Goal: Task Accomplishment & Management: Manage account settings

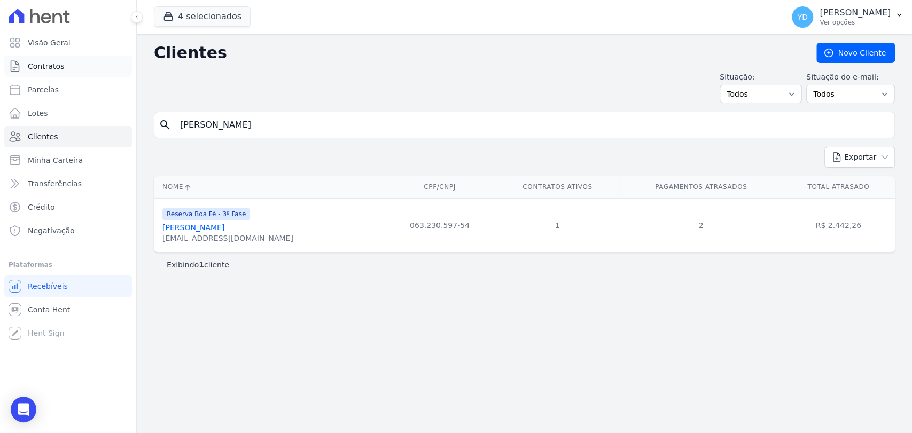
click at [73, 58] on link "Contratos" at bounding box center [68, 66] width 128 height 21
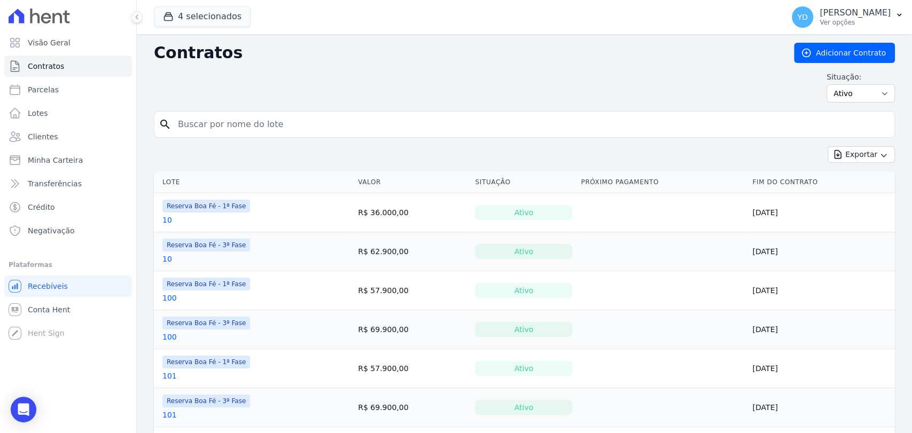
click at [339, 116] on input "search" at bounding box center [531, 124] width 719 height 21
type input "100"
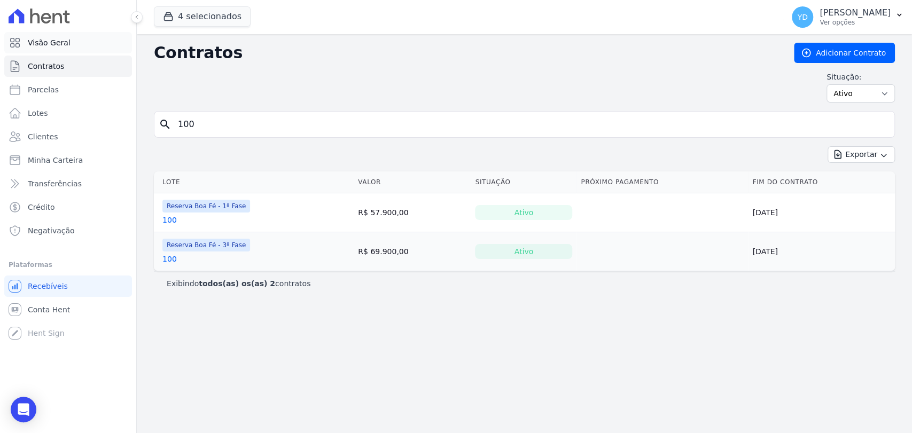
click at [110, 43] on link "Visão Geral" at bounding box center [68, 42] width 128 height 21
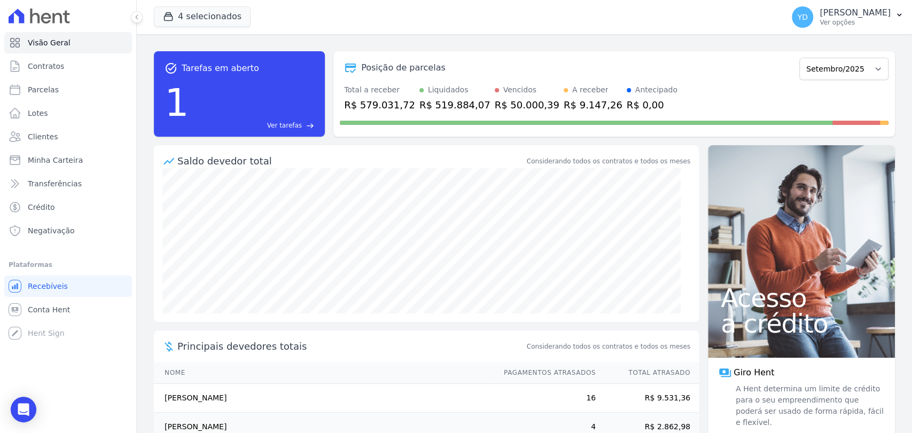
click at [298, 118] on div "1 Ver tarefas east" at bounding box center [240, 103] width 150 height 56
click at [298, 121] on span "Ver tarefas" at bounding box center [284, 126] width 35 height 10
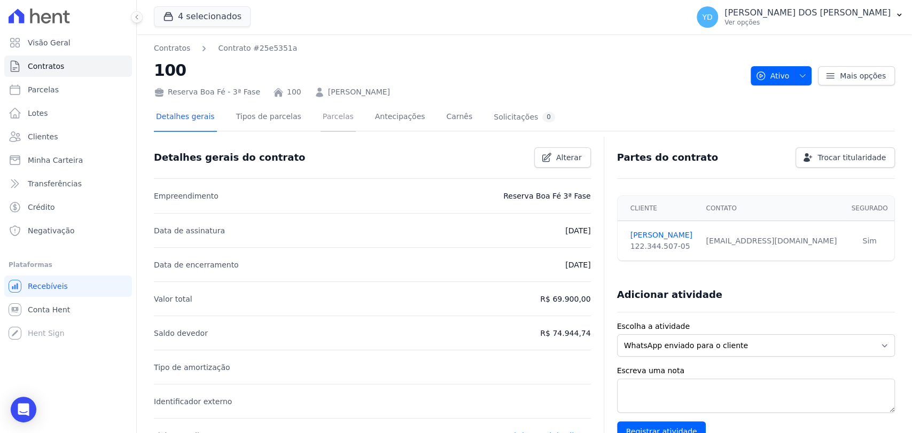
click at [338, 127] on link "Parcelas" at bounding box center [338, 118] width 35 height 28
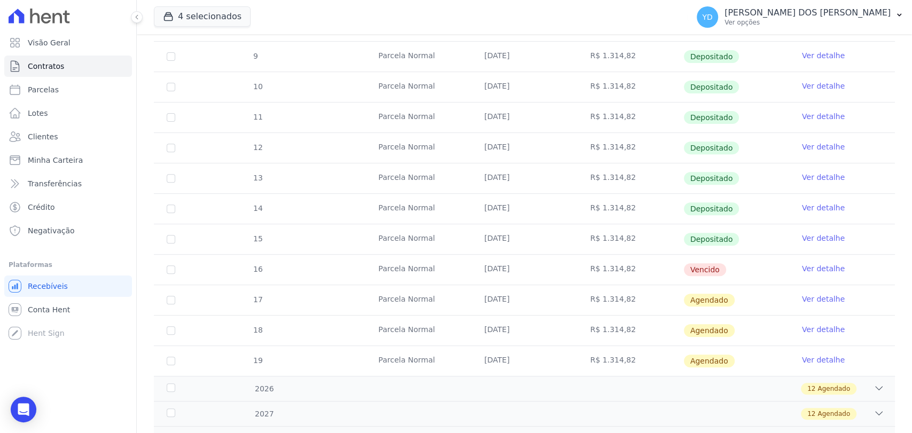
scroll to position [297, 0]
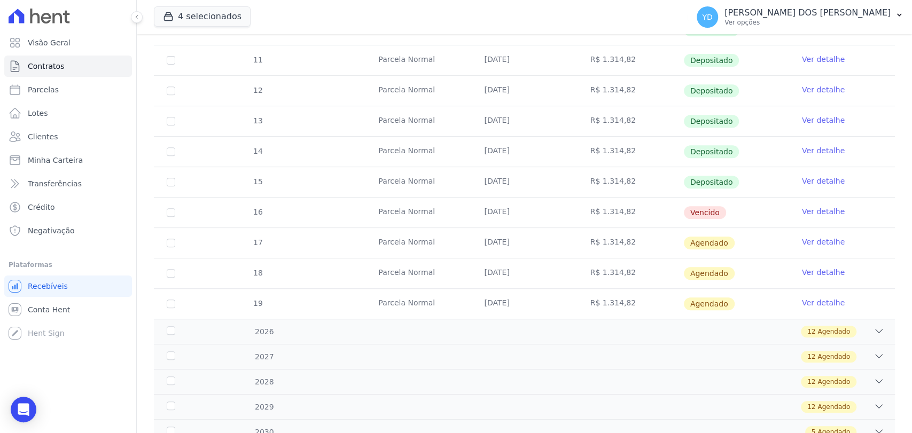
click at [811, 212] on link "Ver detalhe" at bounding box center [823, 211] width 43 height 11
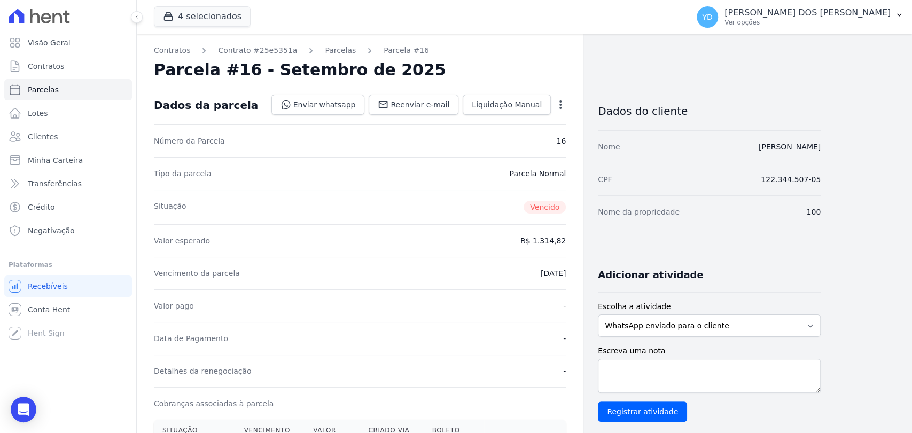
click at [563, 108] on icon "button" at bounding box center [560, 104] width 11 height 11
click at [553, 115] on link "Alterar" at bounding box center [515, 119] width 94 height 19
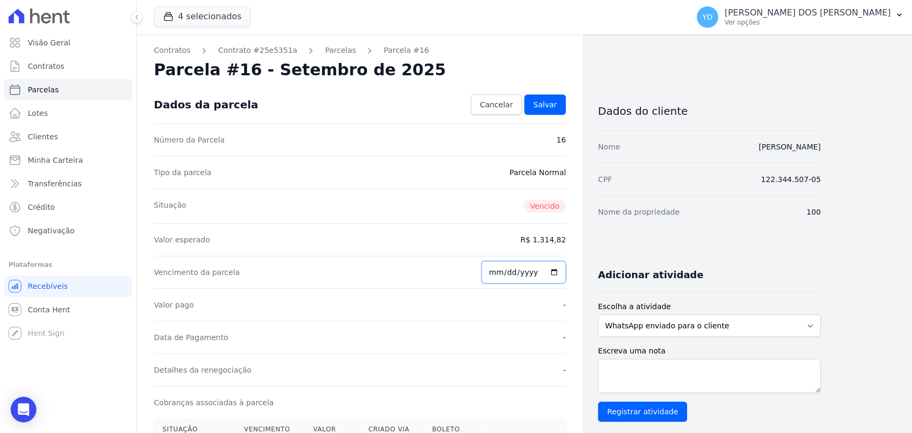
click at [488, 267] on input "2025-09-25" at bounding box center [524, 272] width 84 height 22
type input "[DATE]"
click at [550, 100] on span "Salvar" at bounding box center [545, 104] width 24 height 11
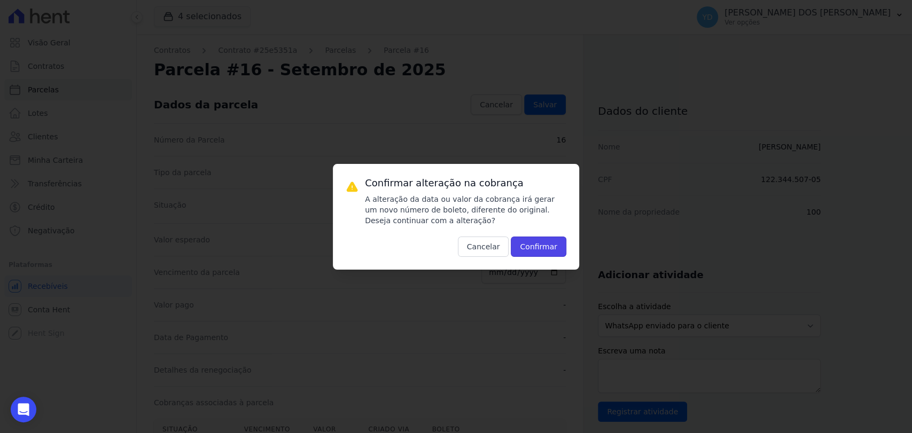
click at [534, 243] on button "Confirmar" at bounding box center [539, 247] width 56 height 20
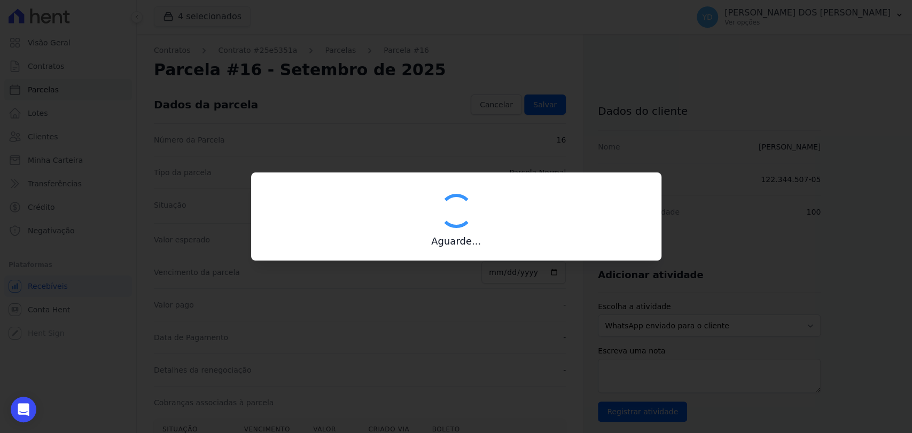
type input "00190000090335103300000674872171712150000131482"
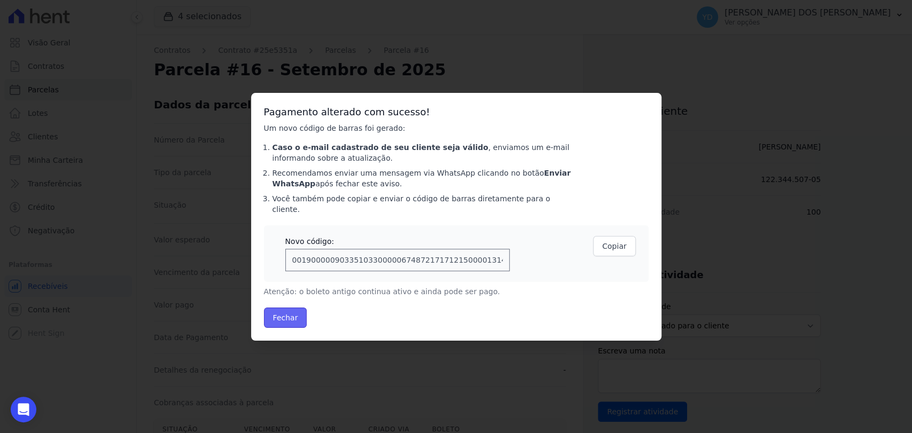
click at [287, 317] on button "Fechar" at bounding box center [285, 318] width 43 height 20
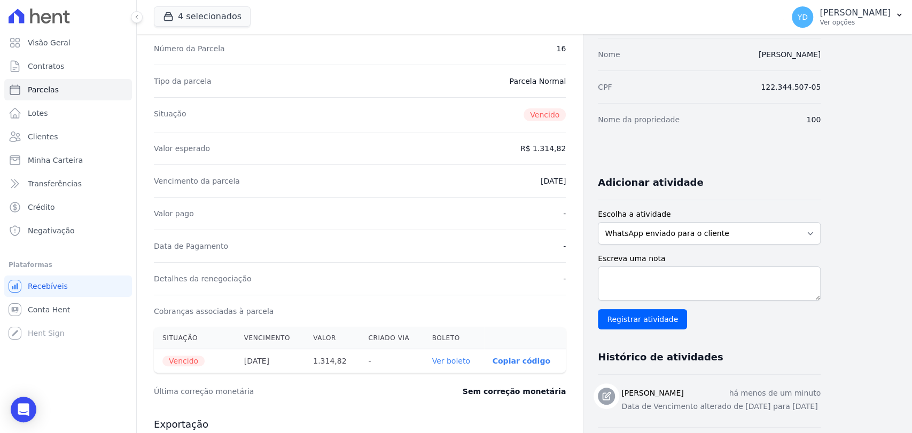
scroll to position [119, 0]
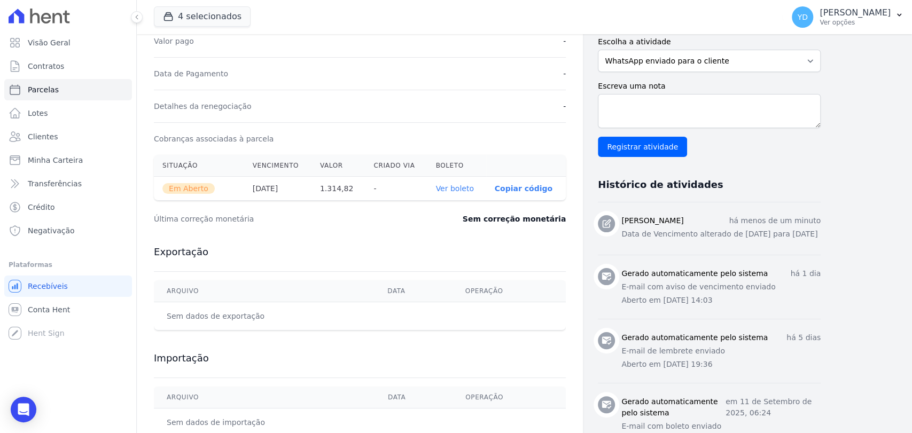
scroll to position [297, 0]
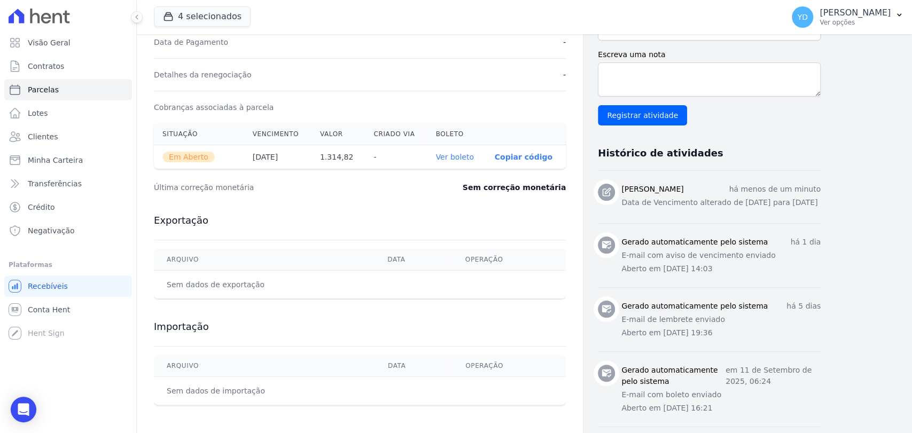
click at [455, 153] on link "Ver boleto" at bounding box center [455, 157] width 38 height 9
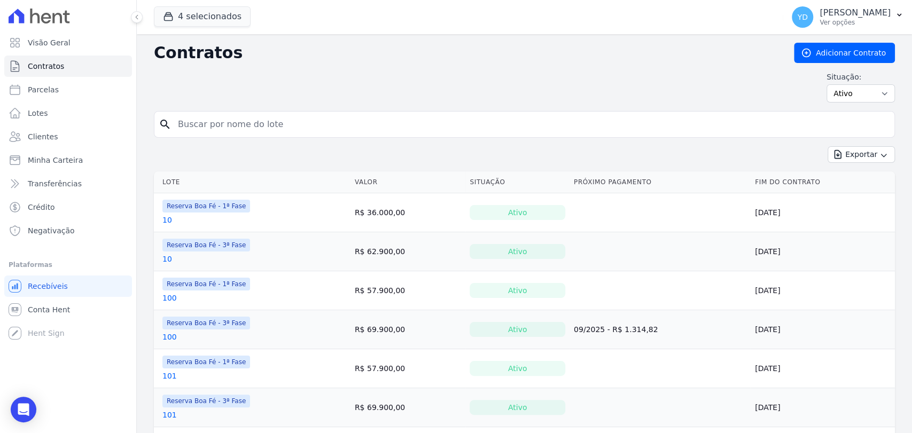
click at [188, 123] on input "search" at bounding box center [531, 124] width 719 height 21
type input "27"
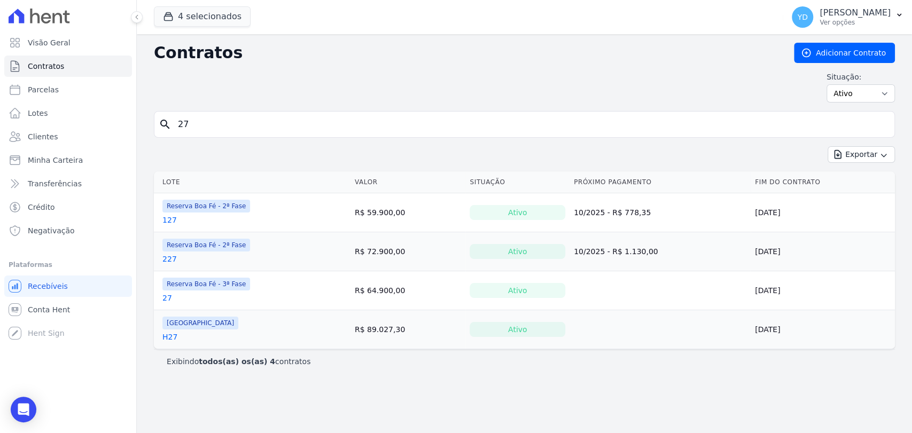
drag, startPoint x: 172, startPoint y: 295, endPoint x: 165, endPoint y: 296, distance: 6.4
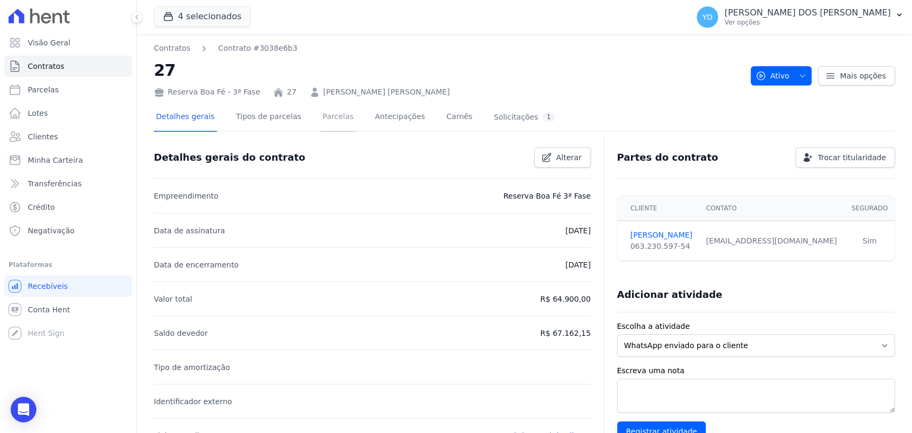
click at [327, 115] on link "Parcelas" at bounding box center [338, 118] width 35 height 28
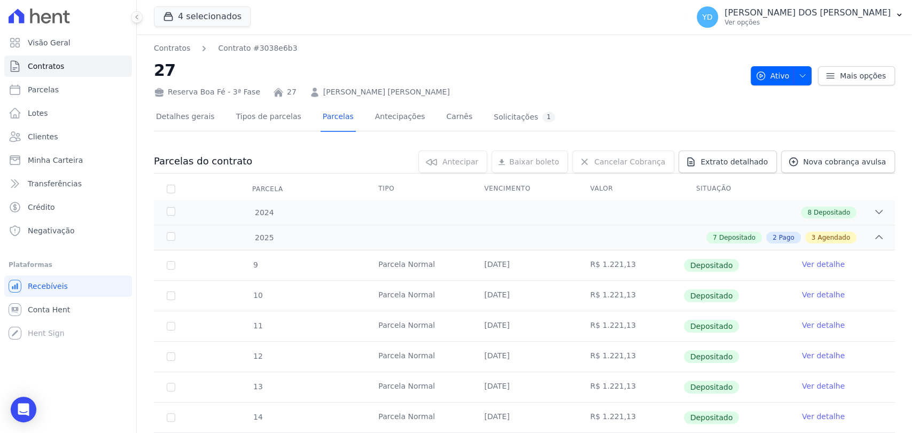
click at [338, 91] on link "[PERSON_NAME] [PERSON_NAME]" at bounding box center [386, 92] width 127 height 11
